Goal: Information Seeking & Learning: Learn about a topic

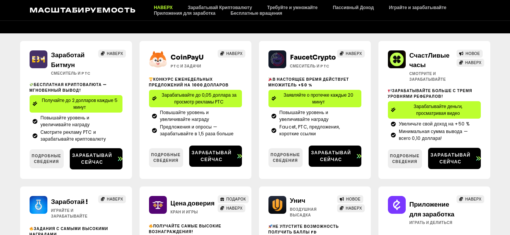
scroll to position [77, 0]
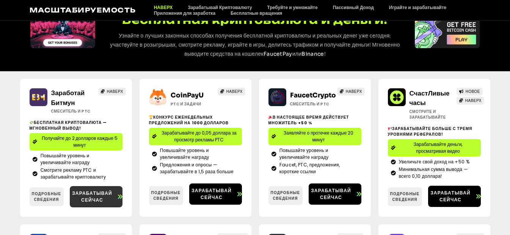
click at [94, 188] on link "Зарабатывай сейчас" at bounding box center [96, 196] width 53 height 21
click at [90, 195] on span "Зарабатывай сейчас" at bounding box center [92, 197] width 45 height 14
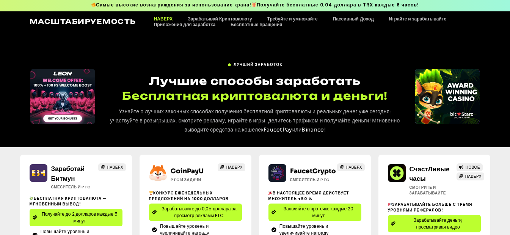
scroll to position [0, 0]
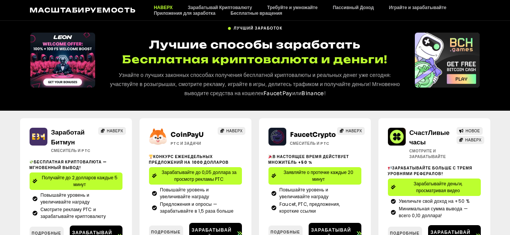
scroll to position [114, 0]
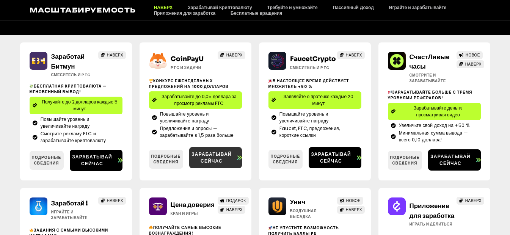
click at [209, 160] on span "Зарабатывай сейчас" at bounding box center [211, 158] width 45 height 14
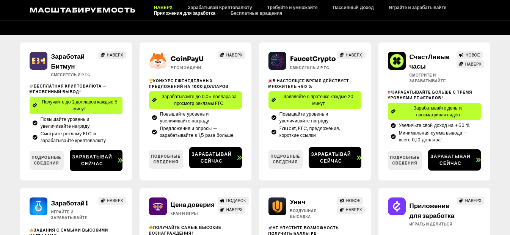
click at [189, 14] on link "Приложения для заработка" at bounding box center [184, 13] width 77 height 6
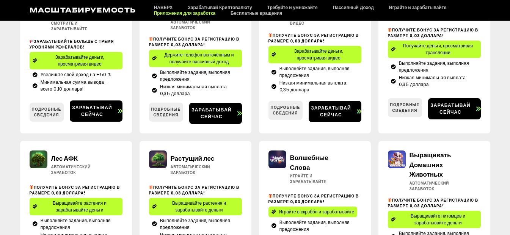
scroll to position [114, 0]
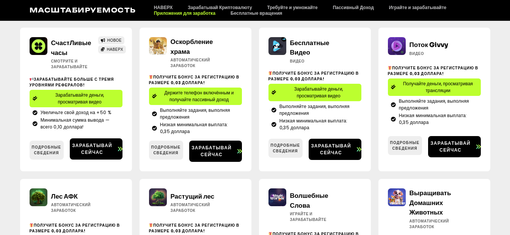
click at [317, 92] on span "Зарабатывайте деньги, просматривая видео" at bounding box center [318, 93] width 79 height 14
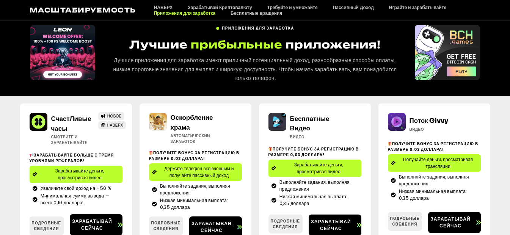
scroll to position [0, 0]
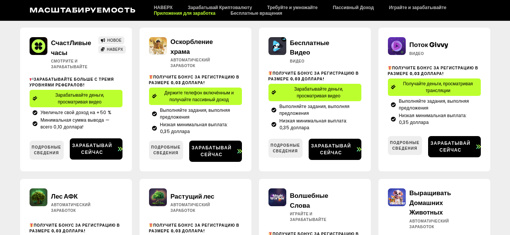
scroll to position [76, 0]
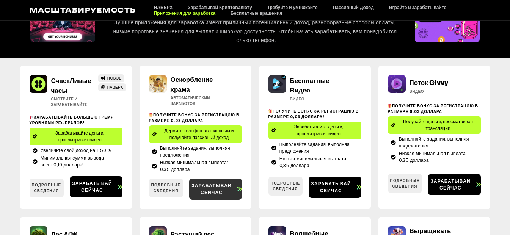
click at [201, 194] on span "Зарабатывай сейчас" at bounding box center [211, 189] width 45 height 14
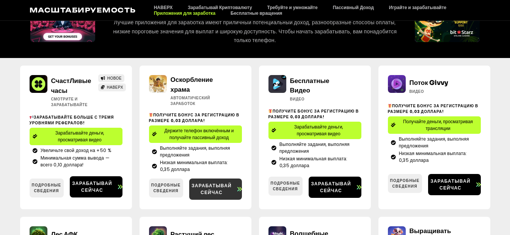
scroll to position [0, 0]
